Goal: Task Accomplishment & Management: Use online tool/utility

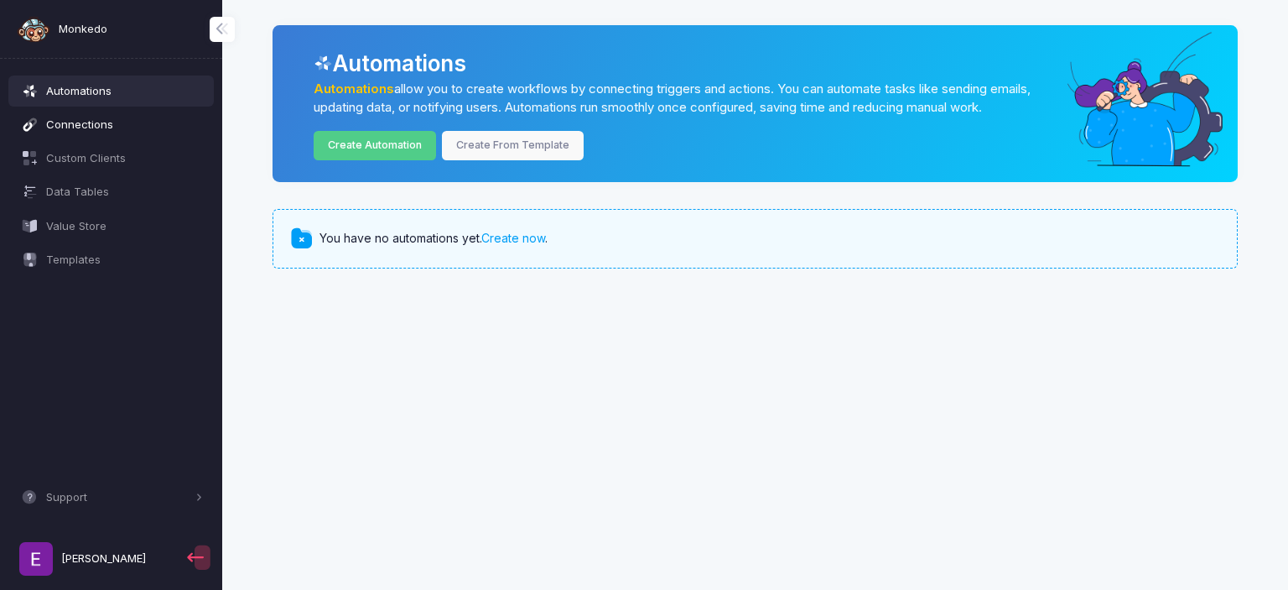
click at [81, 123] on span "Connections" at bounding box center [124, 125] width 157 height 17
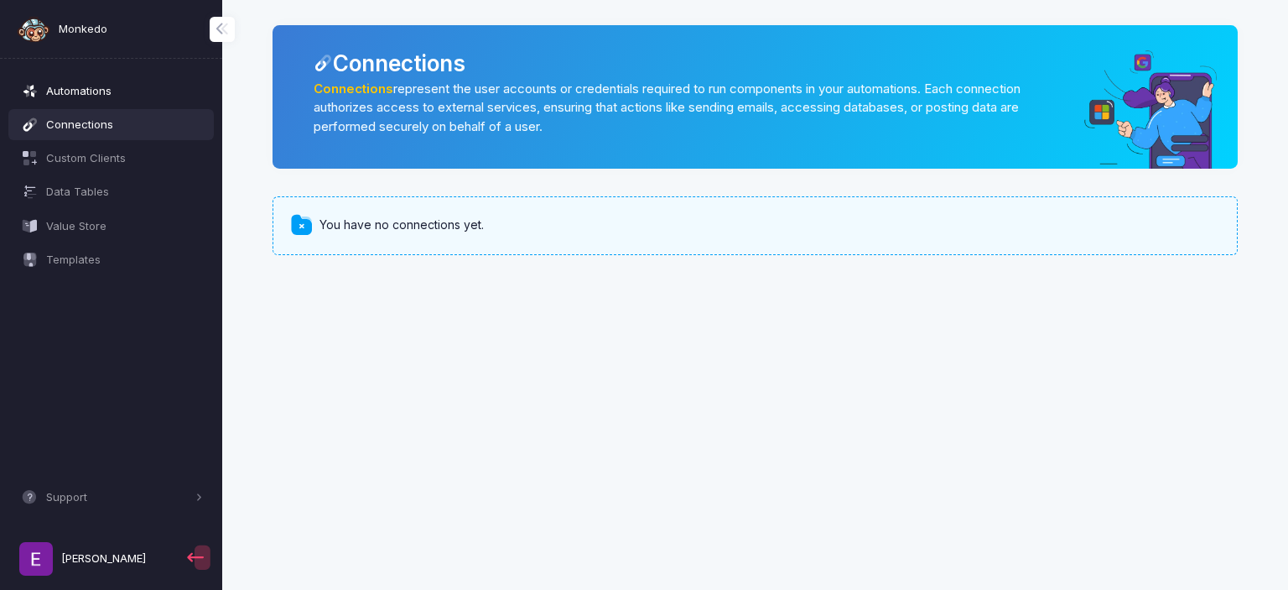
click at [101, 87] on span "Automations" at bounding box center [124, 91] width 157 height 17
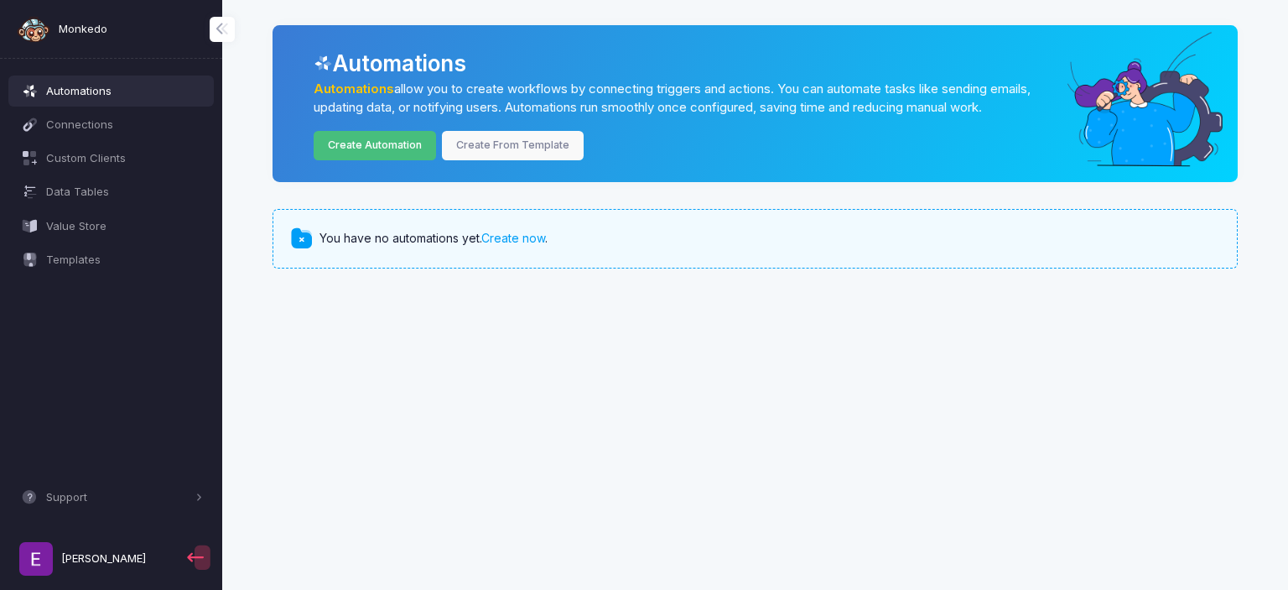
click at [381, 140] on link "Create Automation" at bounding box center [375, 145] width 123 height 29
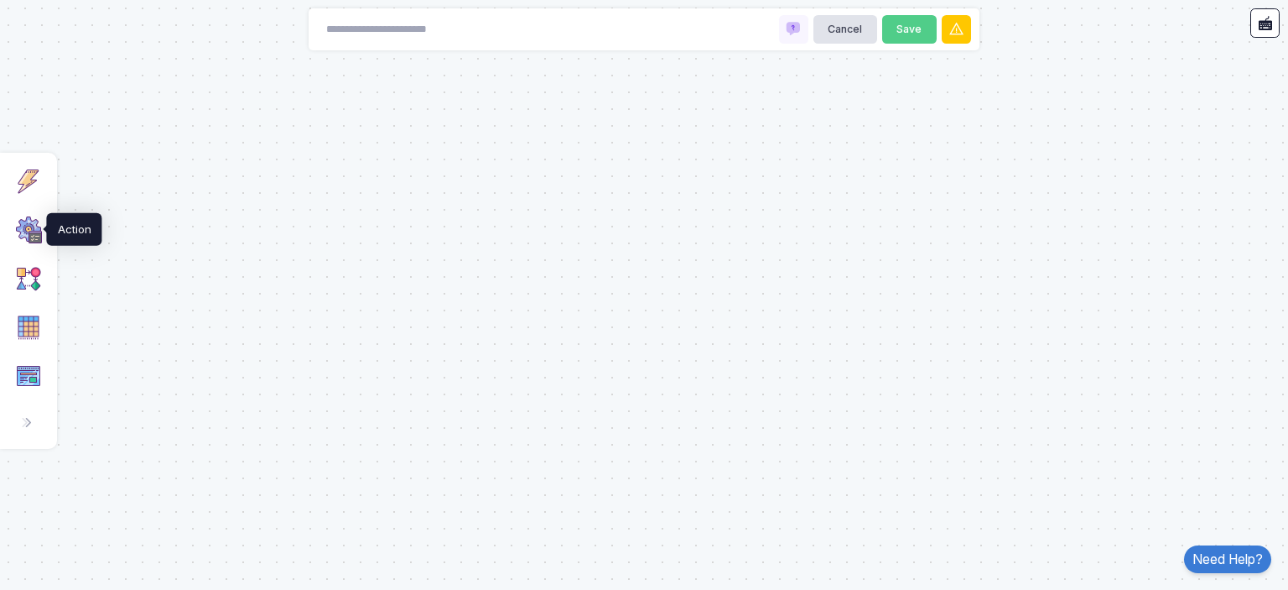
click at [30, 234] on img at bounding box center [28, 229] width 27 height 27
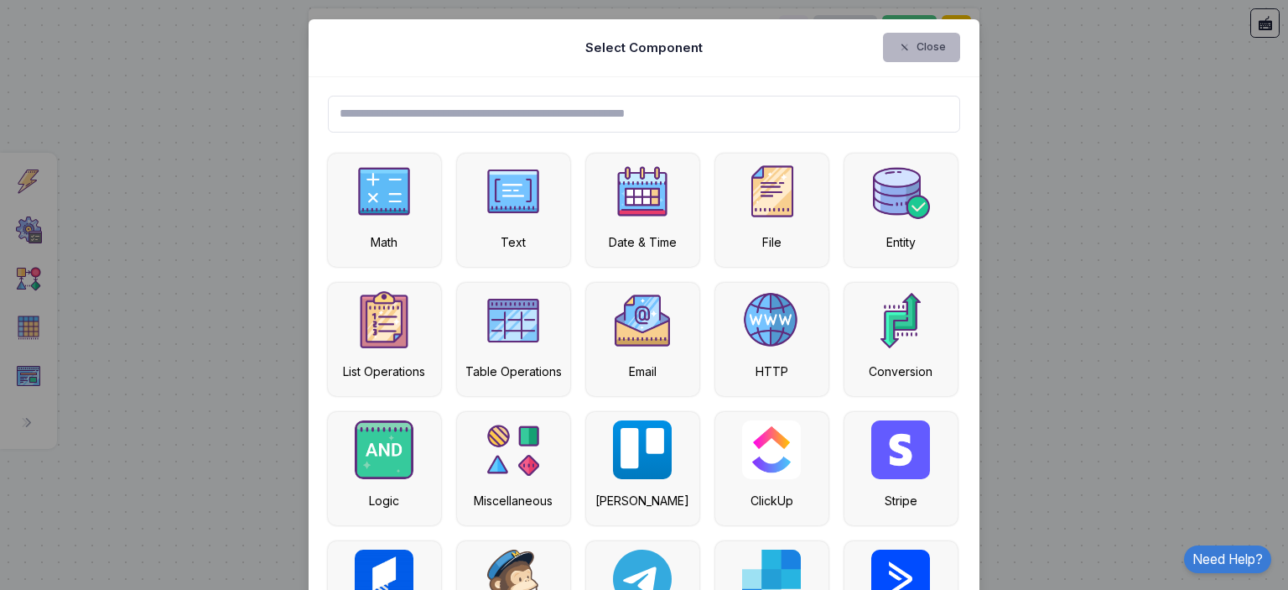
click at [939, 38] on button "Close" at bounding box center [922, 47] width 78 height 29
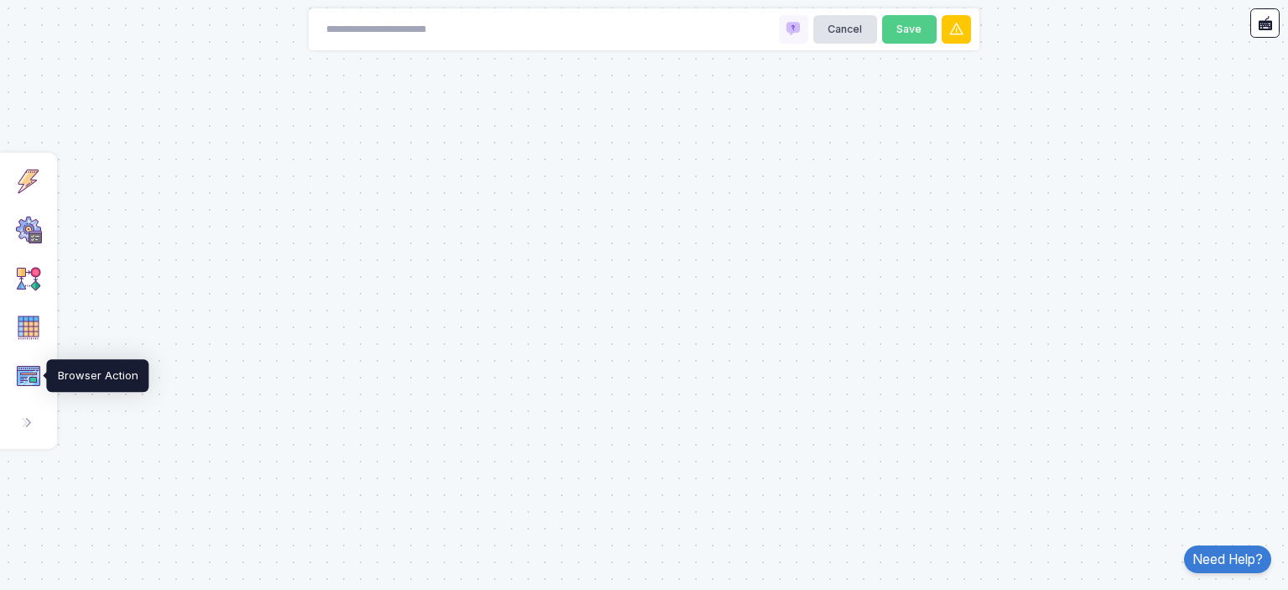
click at [34, 368] on img at bounding box center [28, 375] width 27 height 27
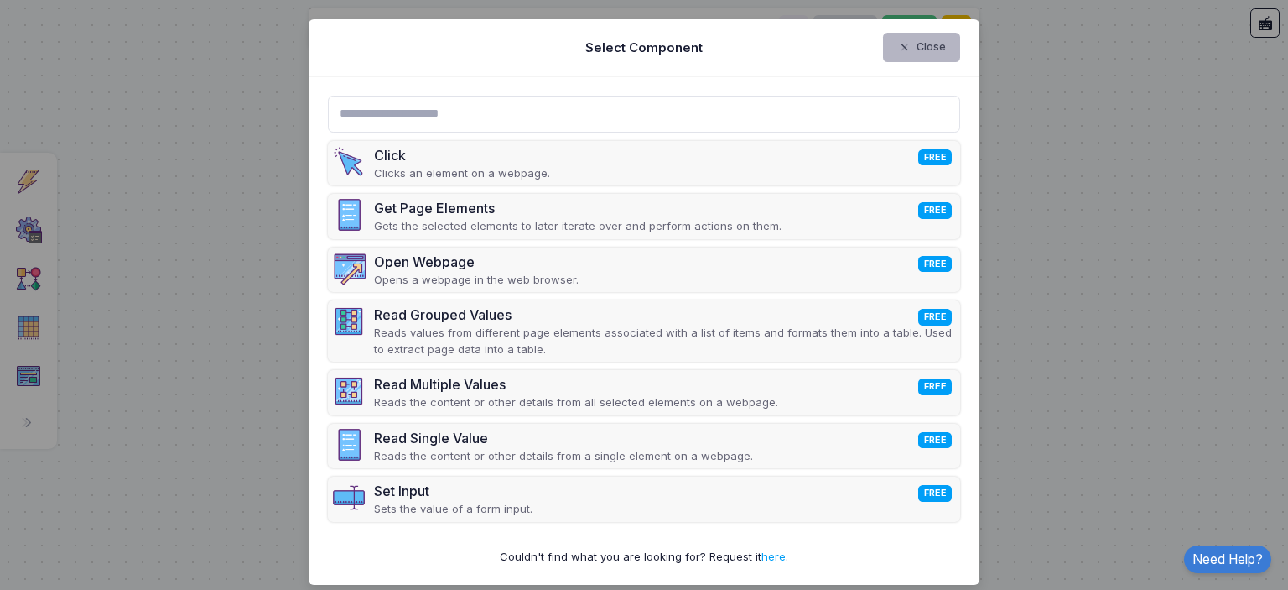
click at [913, 44] on span "button" at bounding box center [913, 47] width 0 height 15
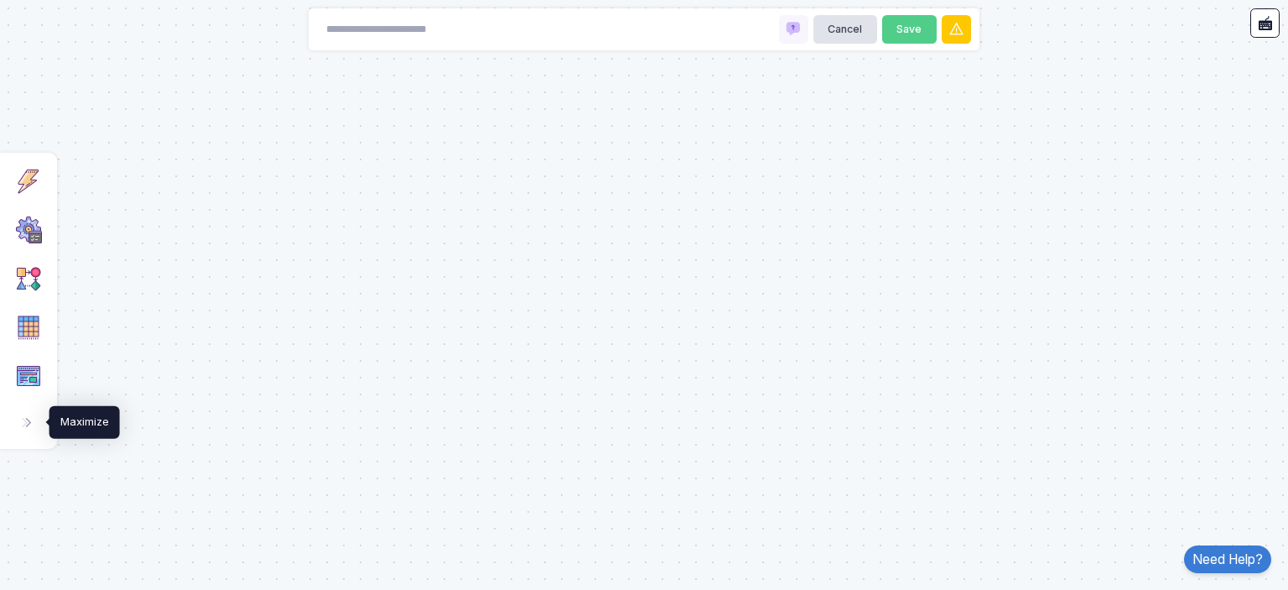
click at [18, 420] on span at bounding box center [26, 422] width 17 height 17
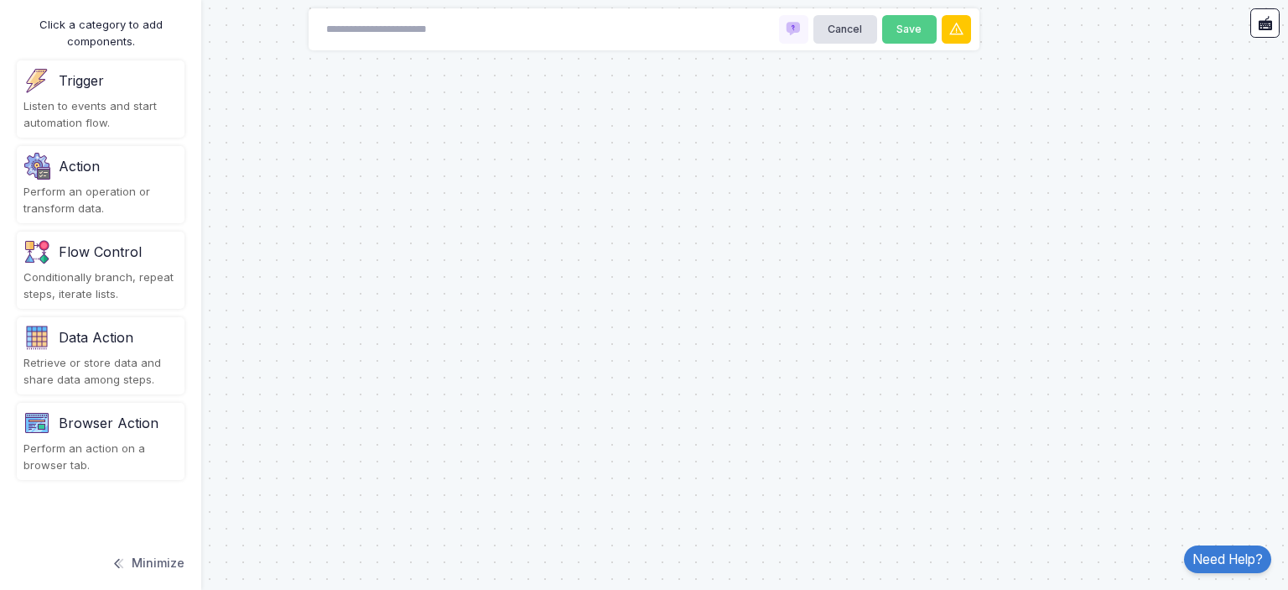
click at [148, 278] on div "Conditionally branch, repeat steps, iterate lists." at bounding box center [100, 285] width 154 height 33
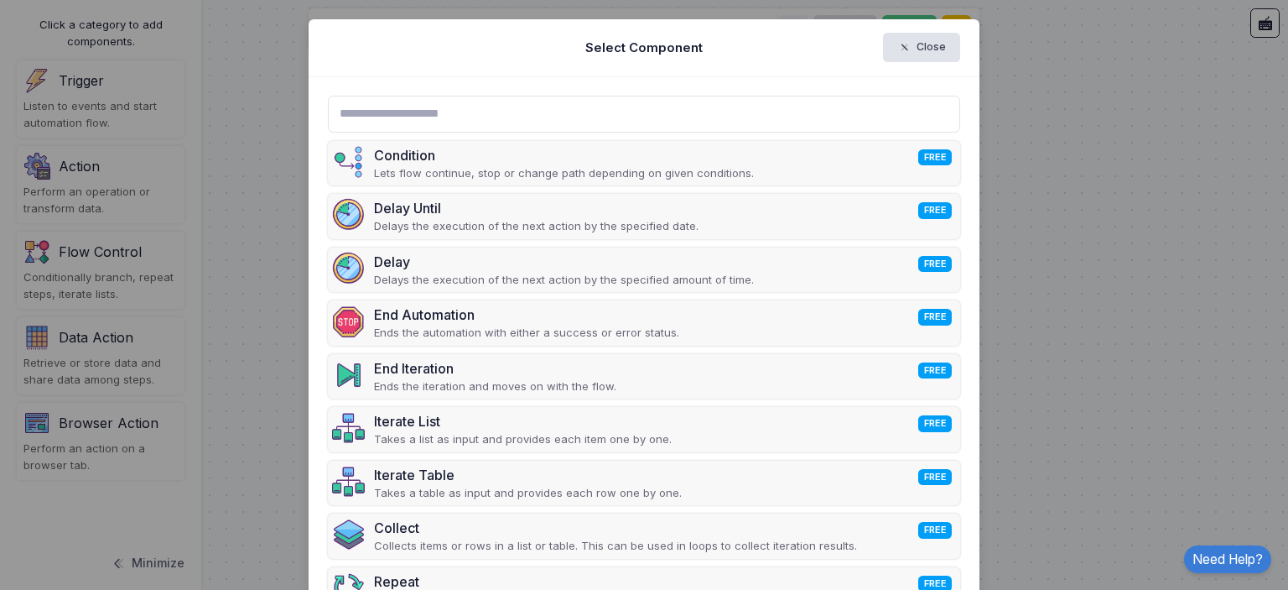
click at [1100, 72] on ngb-modal-window "Select Component Close Condition FREE Lets flow continue, stop or change path d…" at bounding box center [644, 295] width 1288 height 590
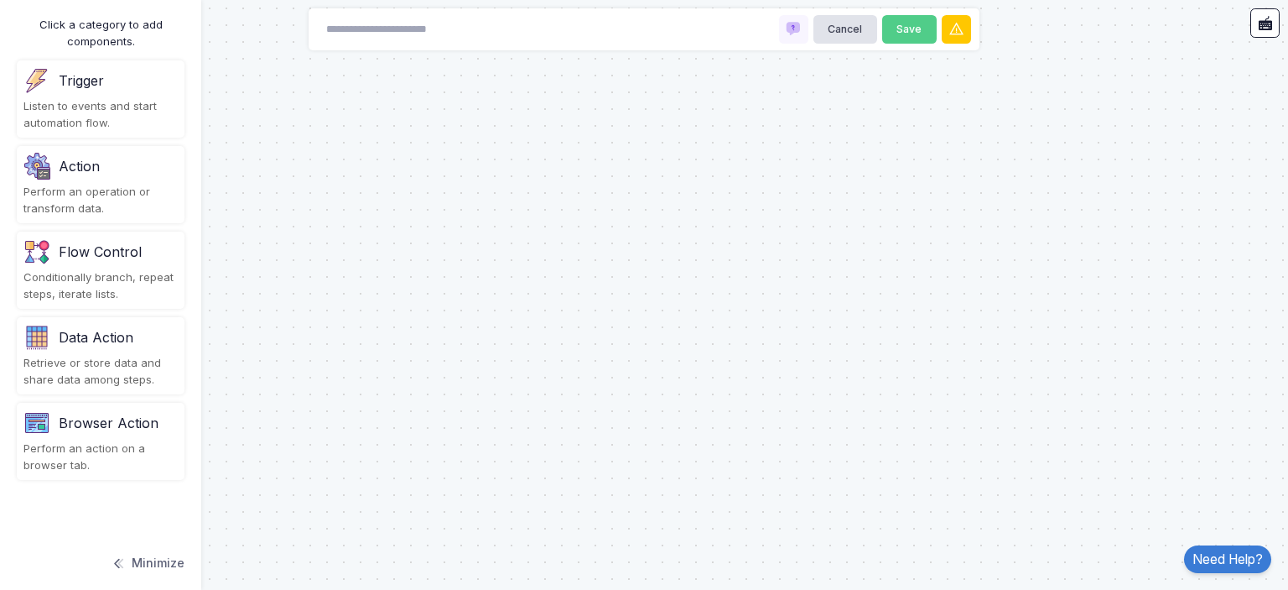
click at [77, 104] on div "Listen to events and start automation flow." at bounding box center [100, 114] width 154 height 33
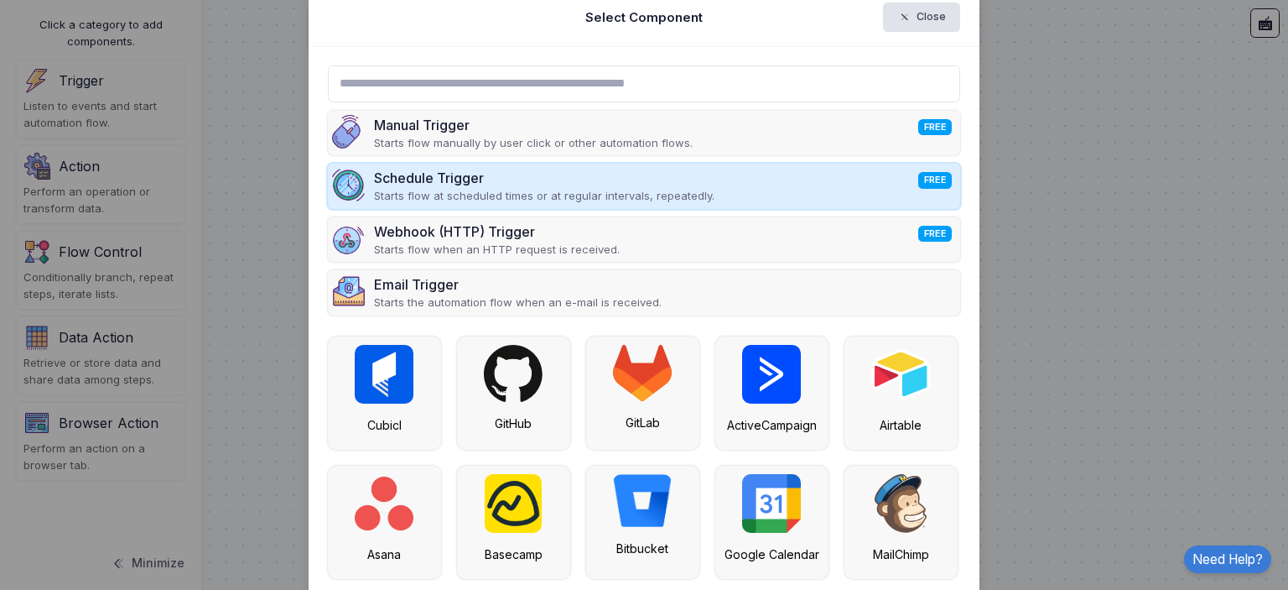
scroll to position [28, 0]
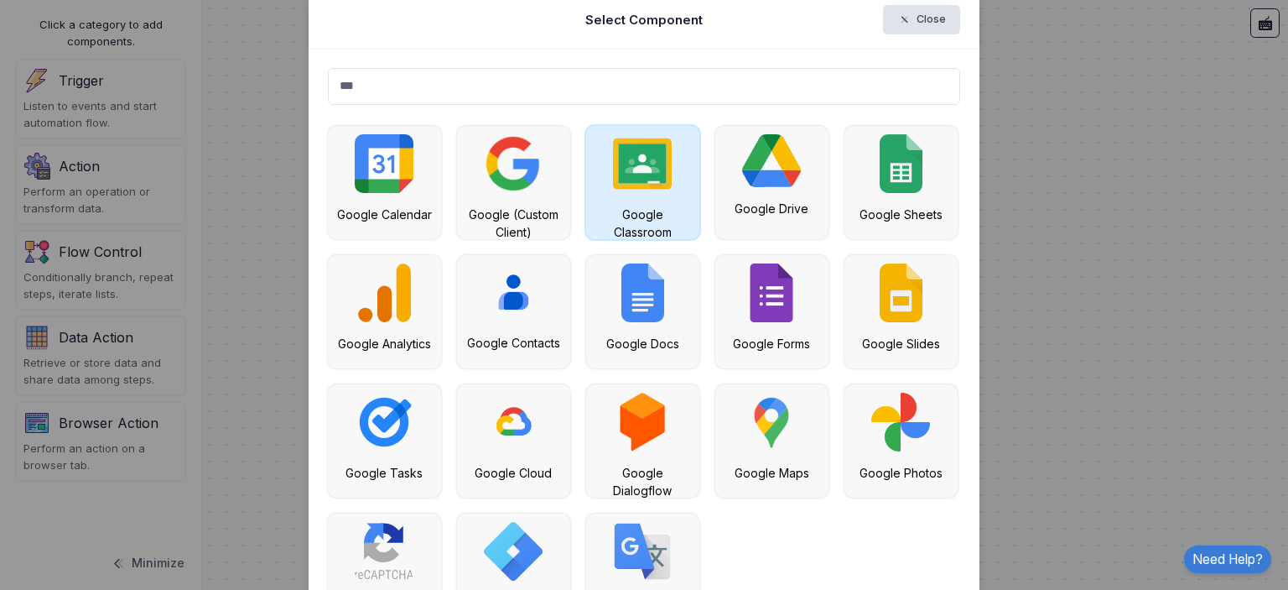
type input "***"
click at [643, 229] on div "Google Classroom" at bounding box center [643, 222] width 96 height 35
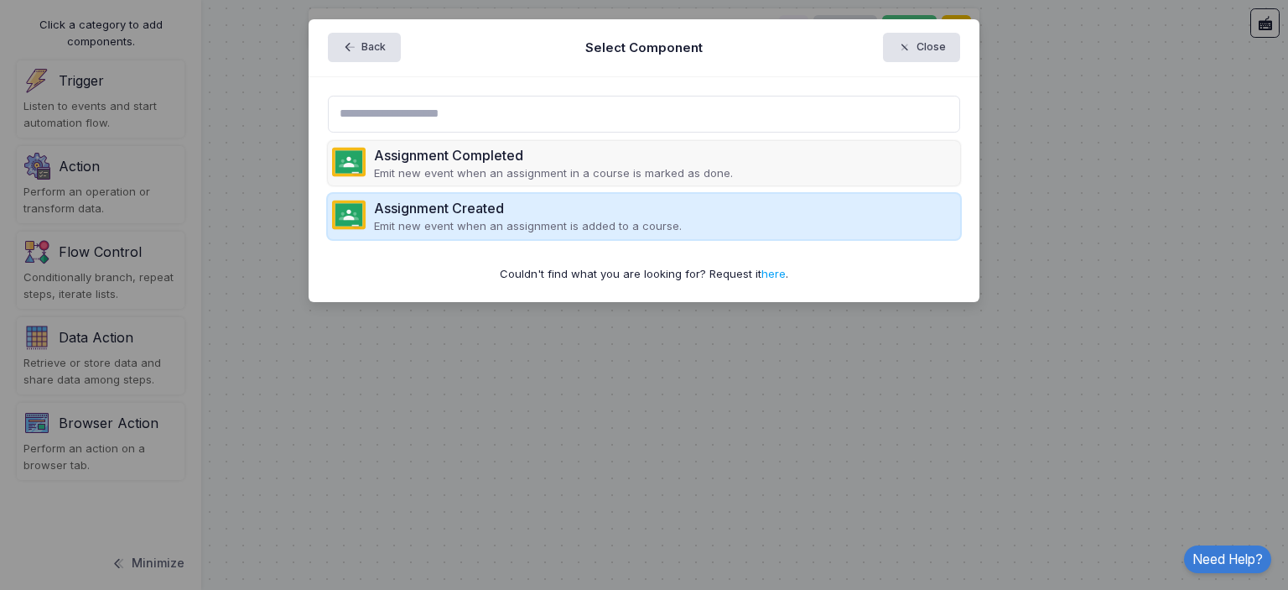
click at [650, 214] on div "Assignment Created" at bounding box center [528, 208] width 308 height 20
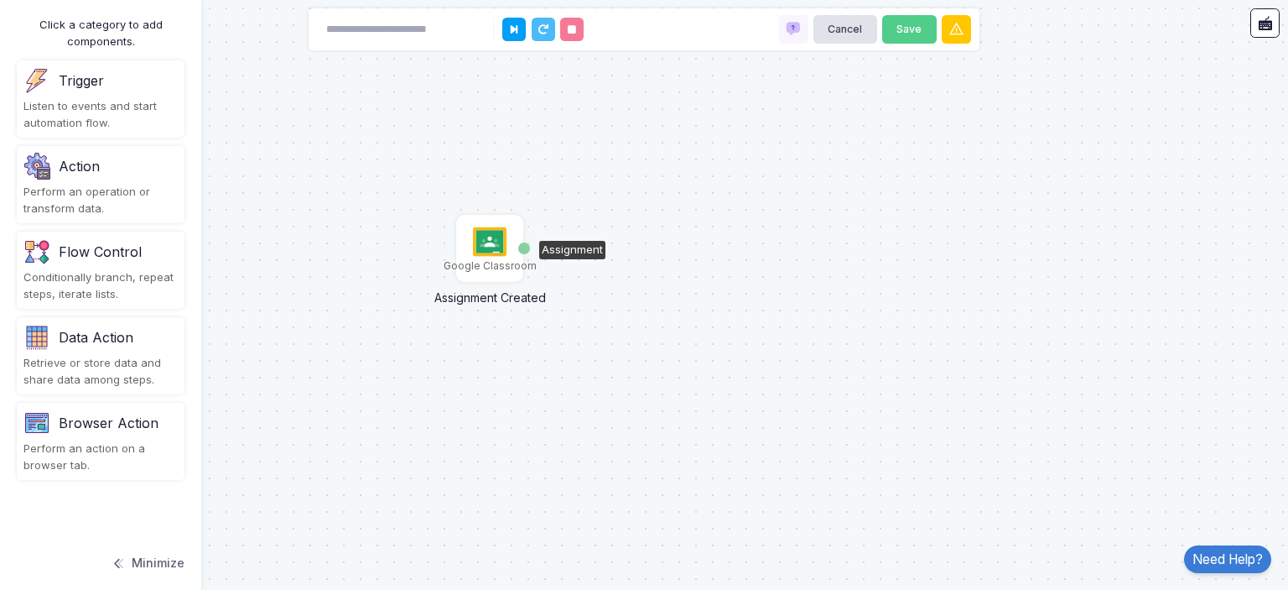
click at [490, 248] on img at bounding box center [490, 242] width 34 height 34
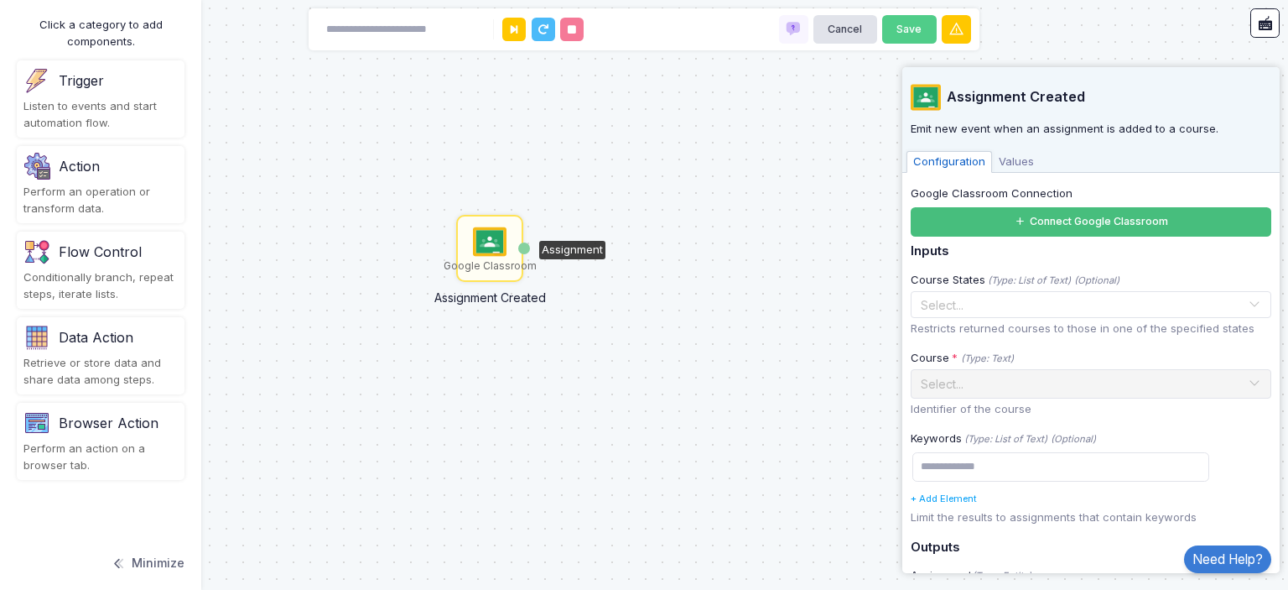
click at [1089, 226] on button "Connect Google Classroom" at bounding box center [1091, 221] width 361 height 29
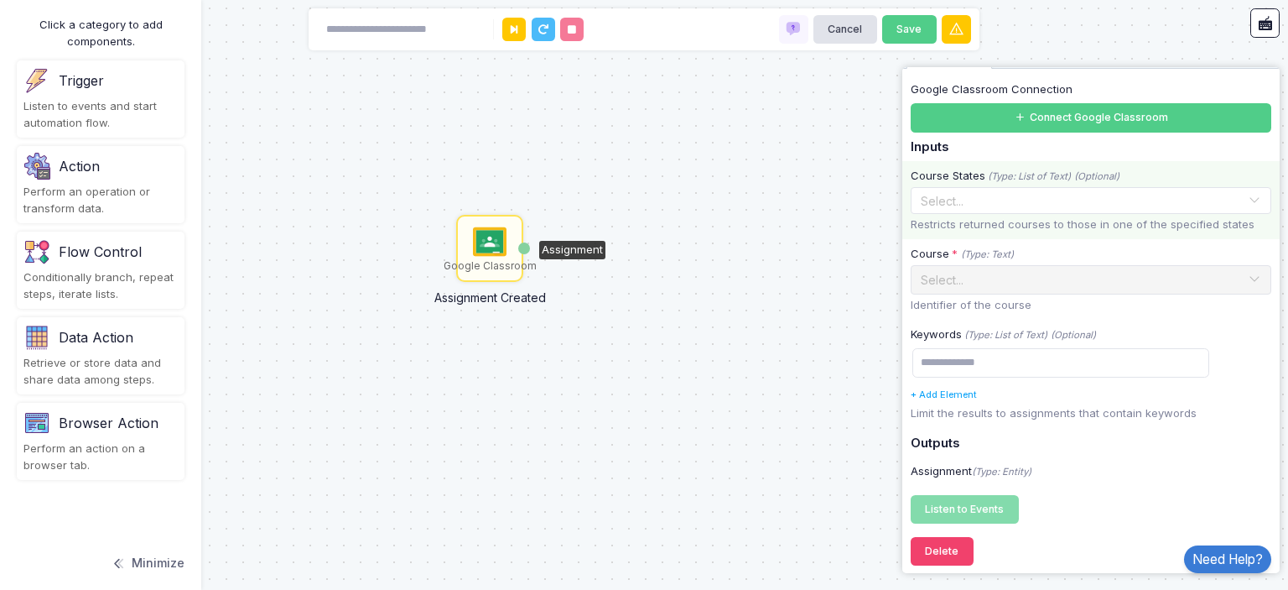
scroll to position [112, 0]
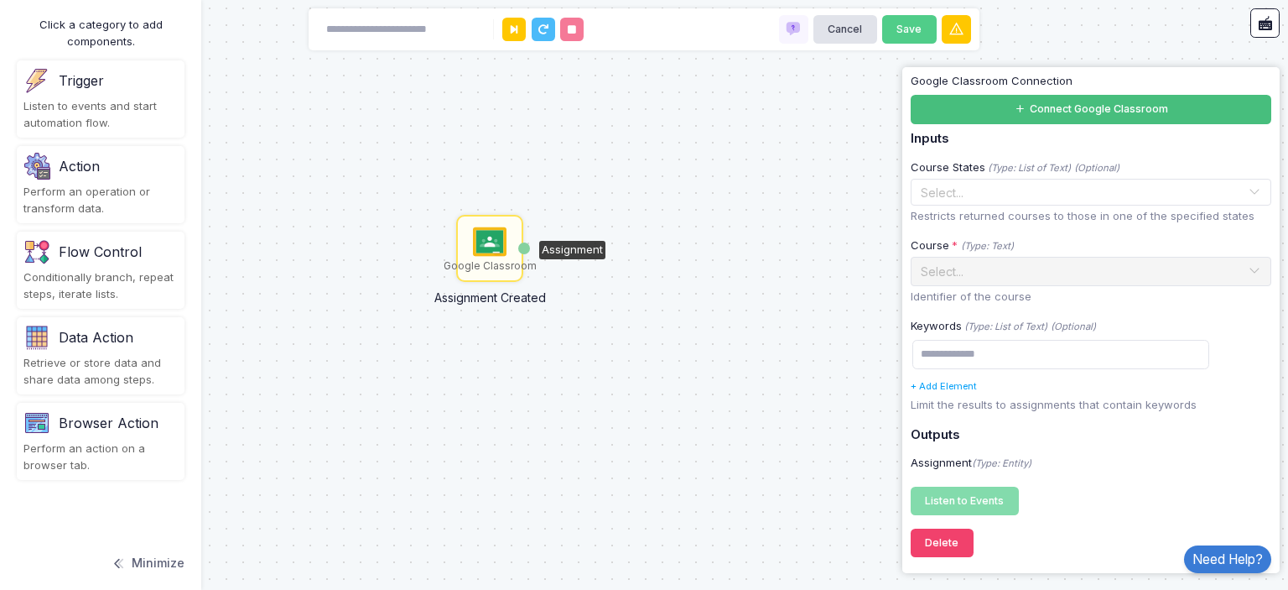
click at [1121, 111] on button "Connect Google Classroom" at bounding box center [1091, 109] width 361 height 29
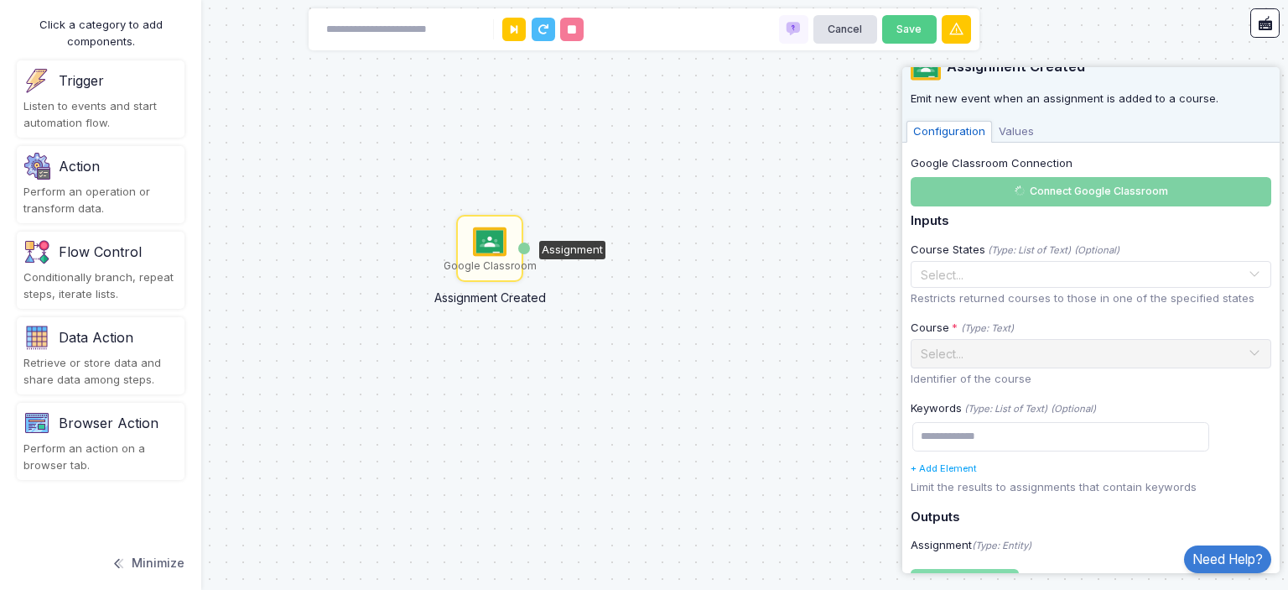
scroll to position [0, 0]
